Goal: Transaction & Acquisition: Subscribe to service/newsletter

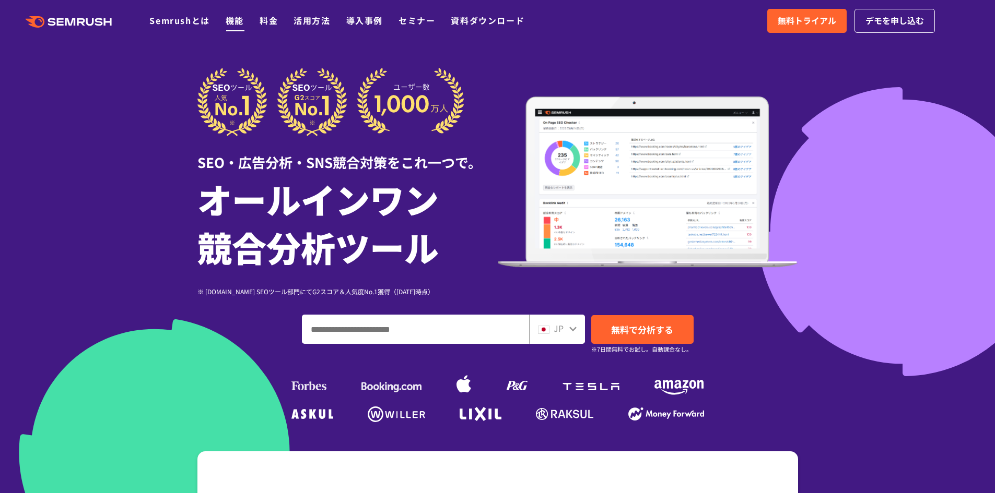
click at [238, 19] on link "機能" at bounding box center [235, 20] width 18 height 13
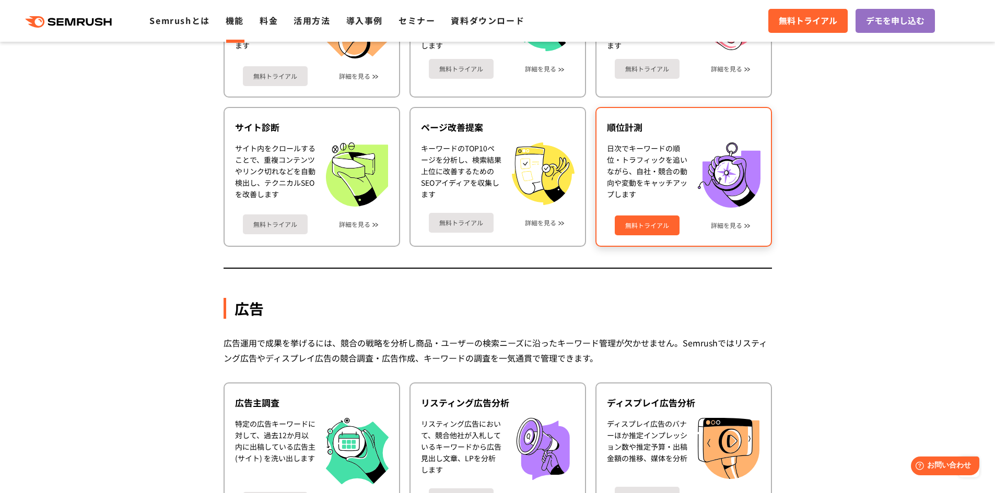
click at [666, 226] on link "無料トライアル" at bounding box center [647, 226] width 65 height 20
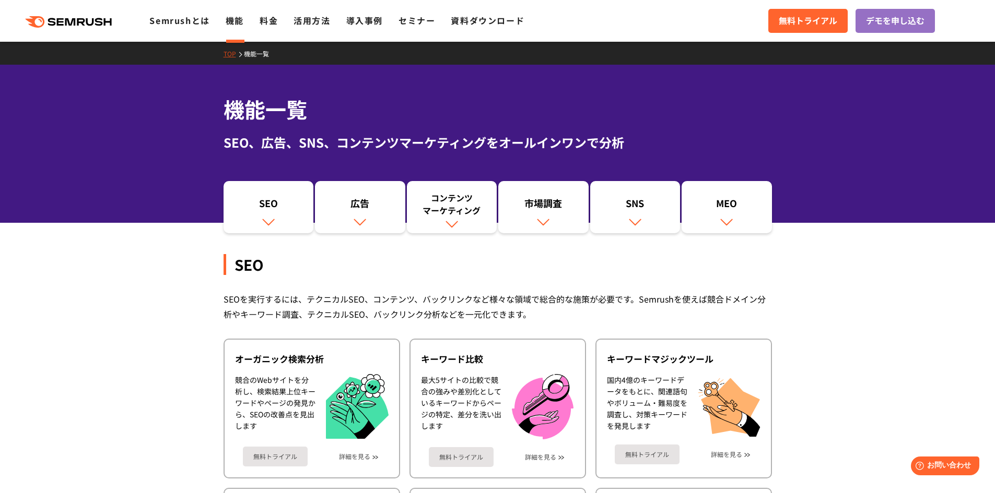
click at [157, 160] on div "機能一覧 SEO、広告、SNS、コンテンツマーケティングをオールインワンで分析" at bounding box center [497, 144] width 995 height 158
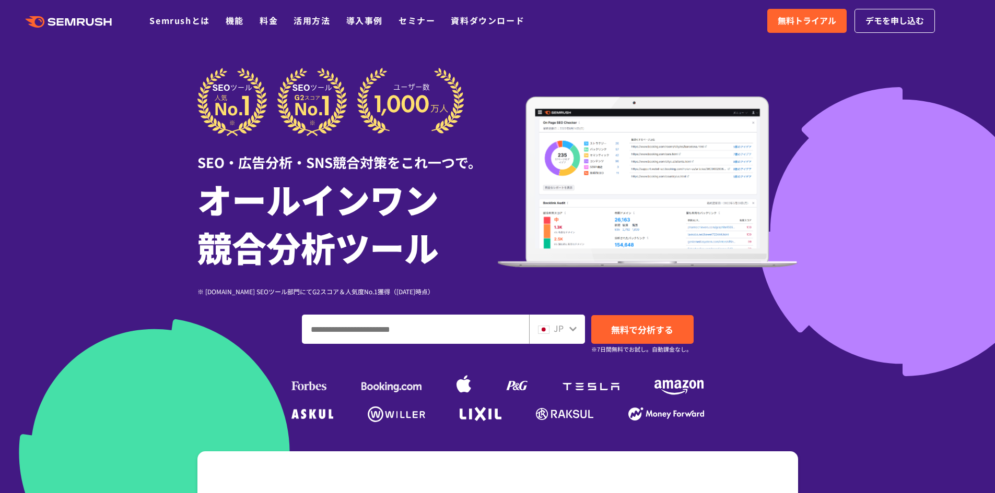
click at [148, 244] on div at bounding box center [497, 291] width 995 height 582
click at [748, 321] on div "JP 無料で分析する ※7日間無料でお試し。自動課金なし。" at bounding box center [497, 329] width 600 height 29
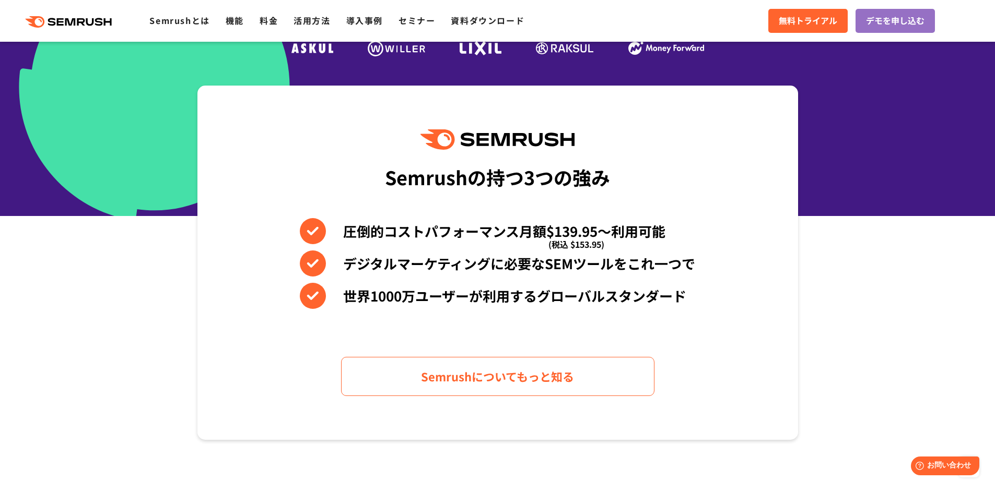
scroll to position [104, 0]
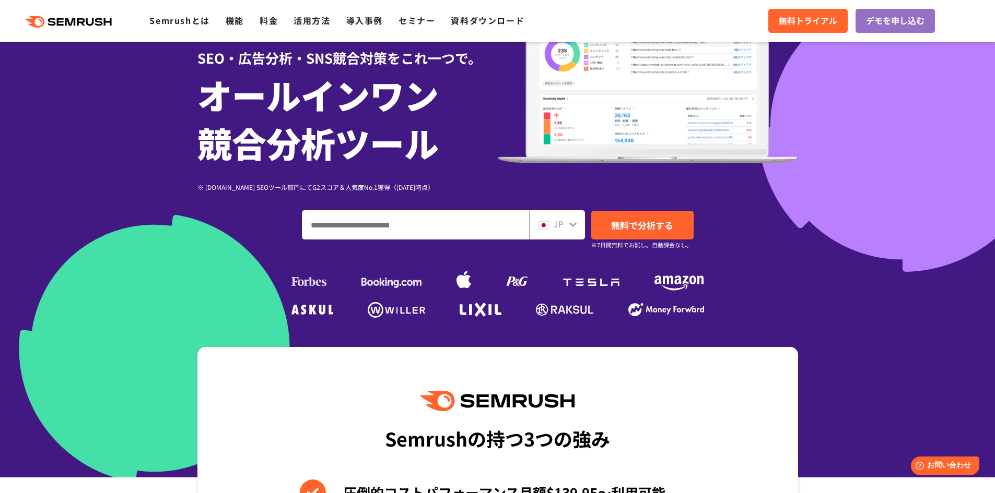
click at [788, 21] on span "無料トライアル" at bounding box center [808, 21] width 58 height 14
